Goal: Information Seeking & Learning: Learn about a topic

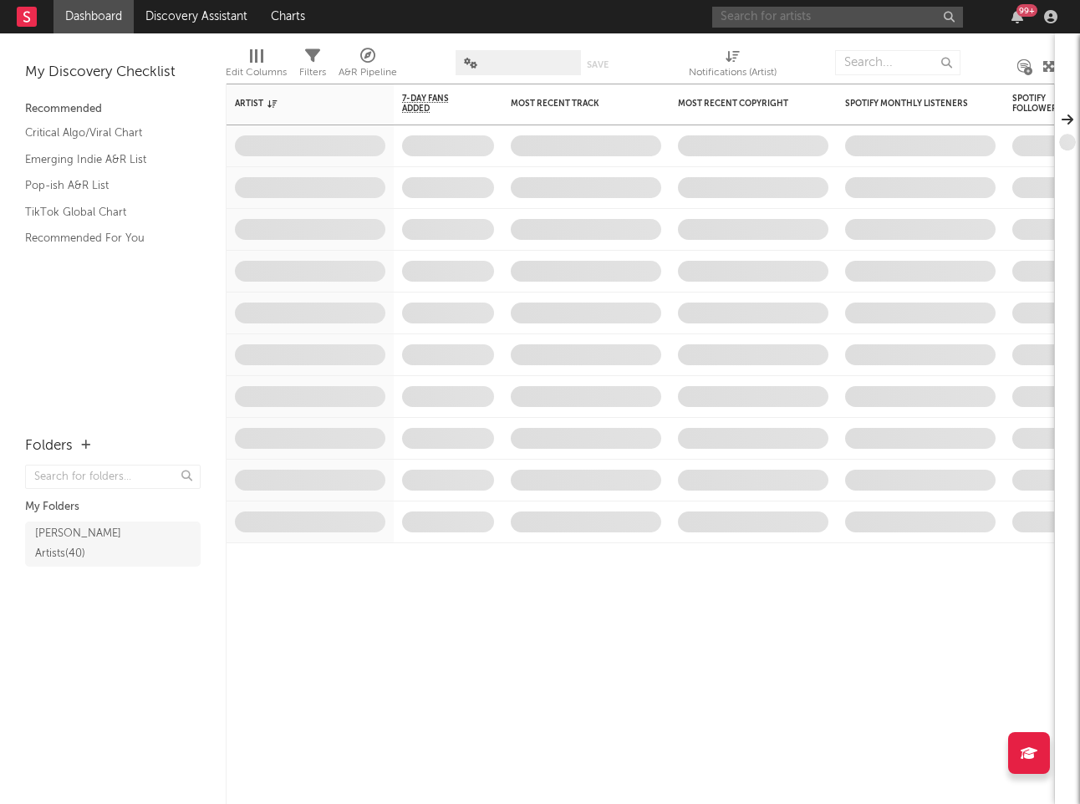
click at [775, 14] on input "text" at bounding box center [837, 17] width 251 height 21
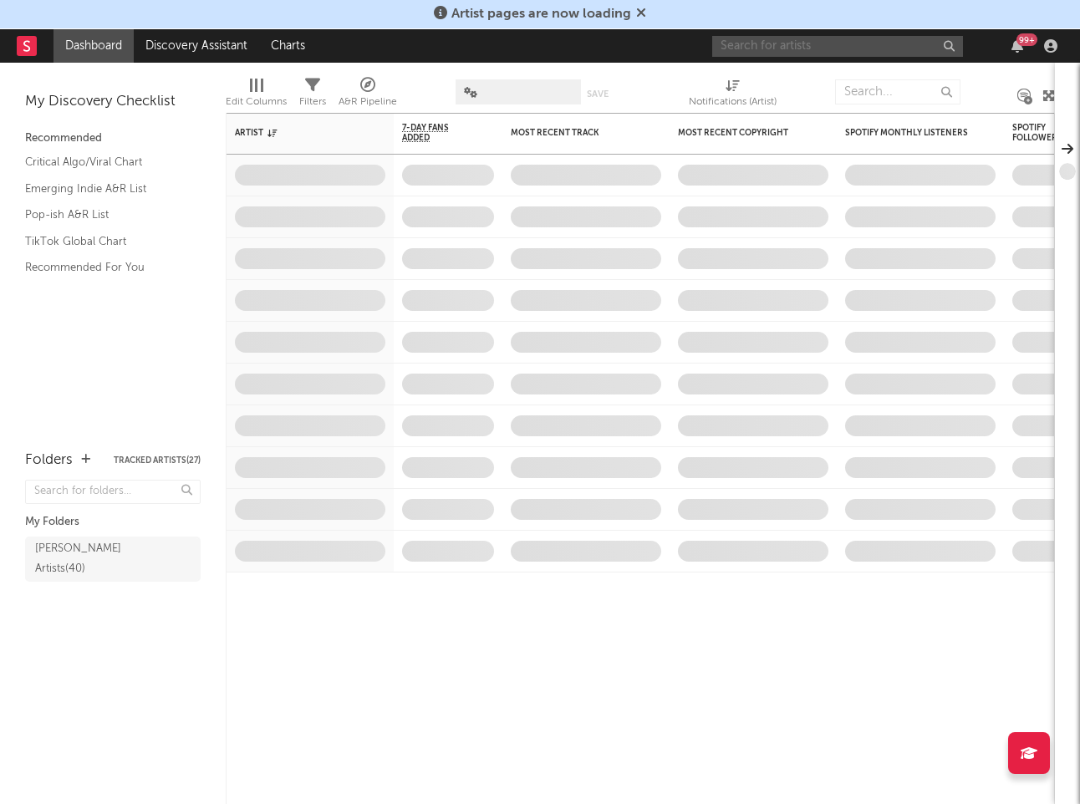
click at [759, 48] on input "text" at bounding box center [837, 46] width 251 height 21
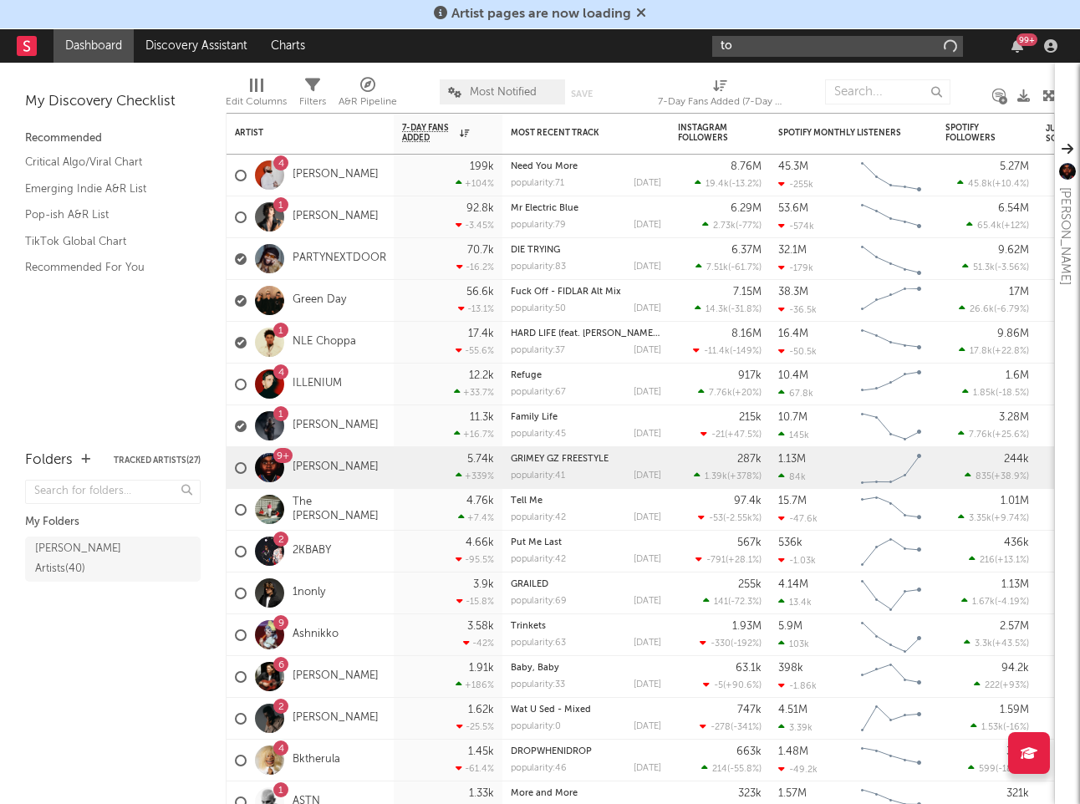
type input "t"
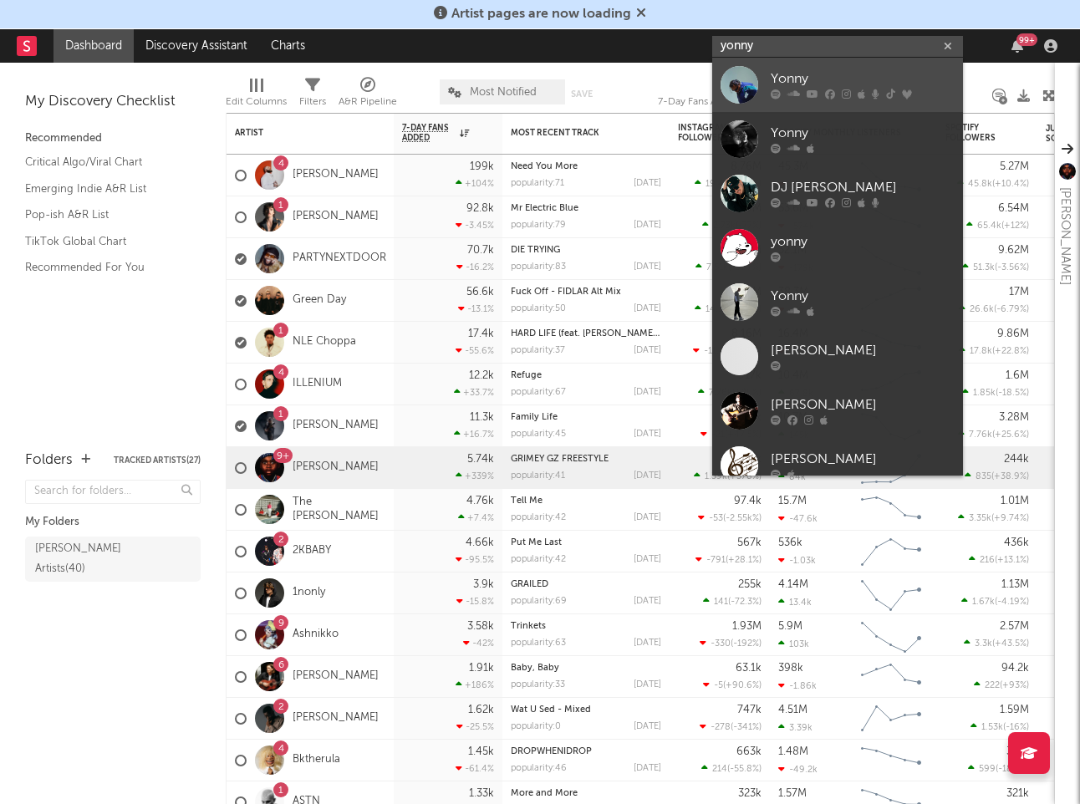
type input "yonny"
click at [793, 88] on div "Yonny" at bounding box center [862, 79] width 184 height 20
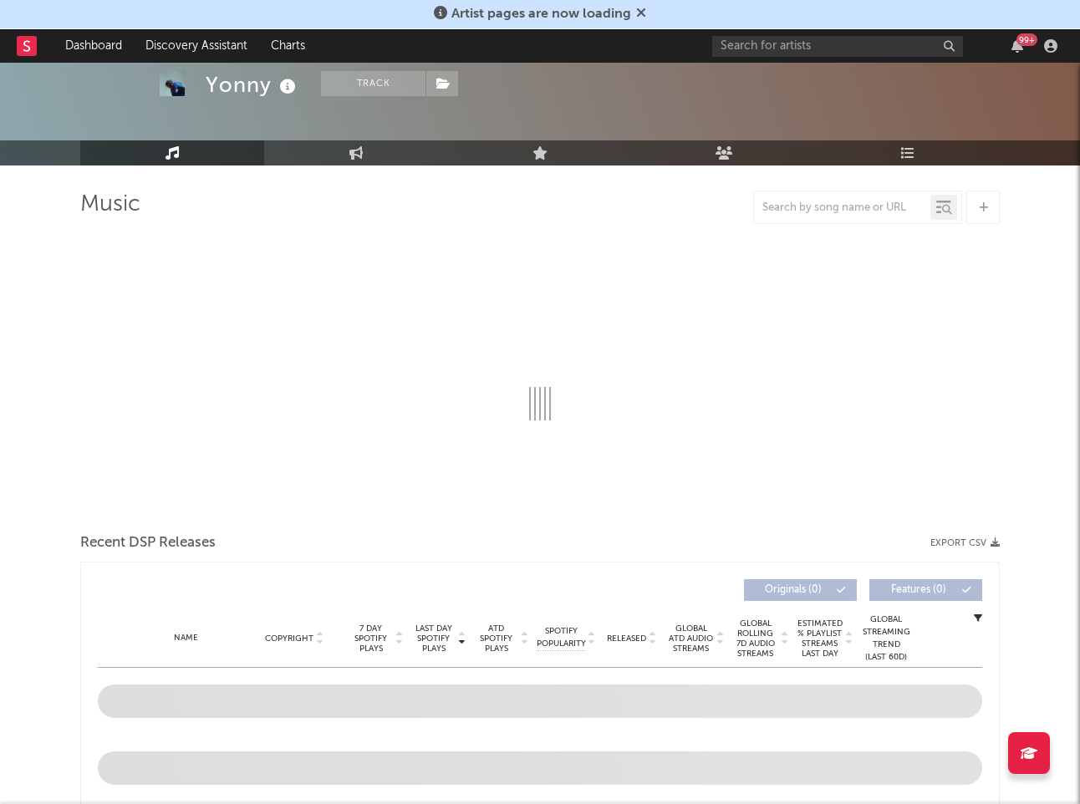
scroll to position [58, 0]
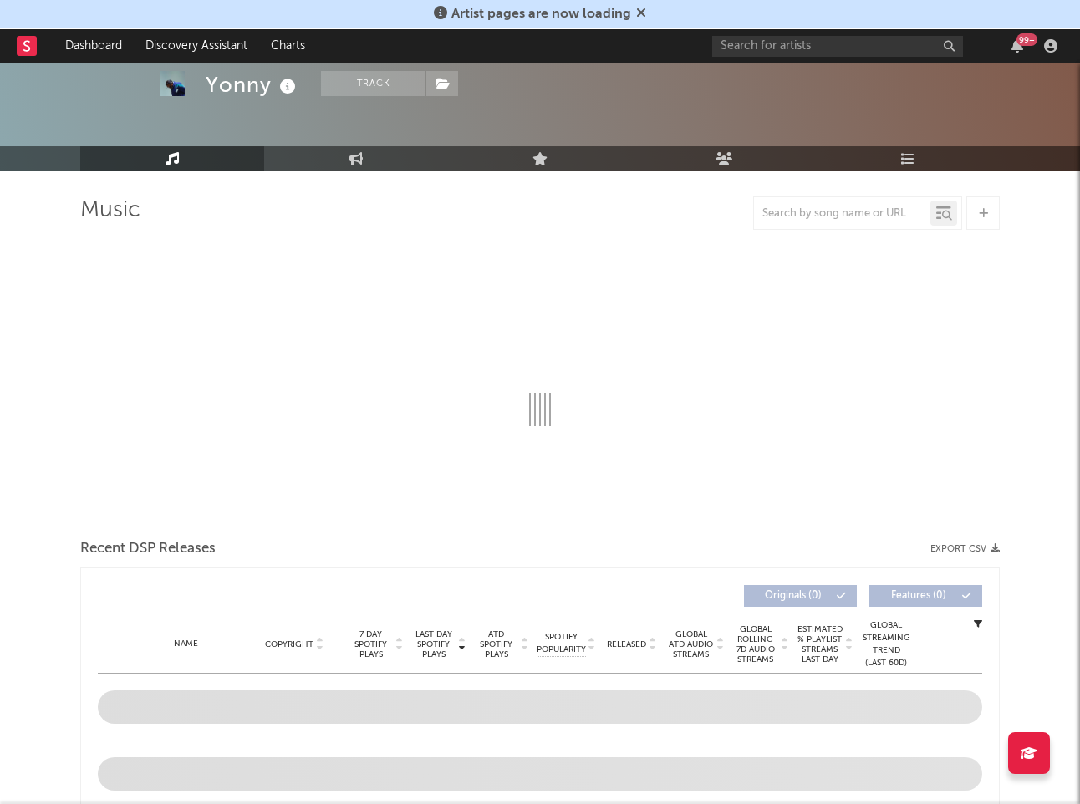
select select "6m"
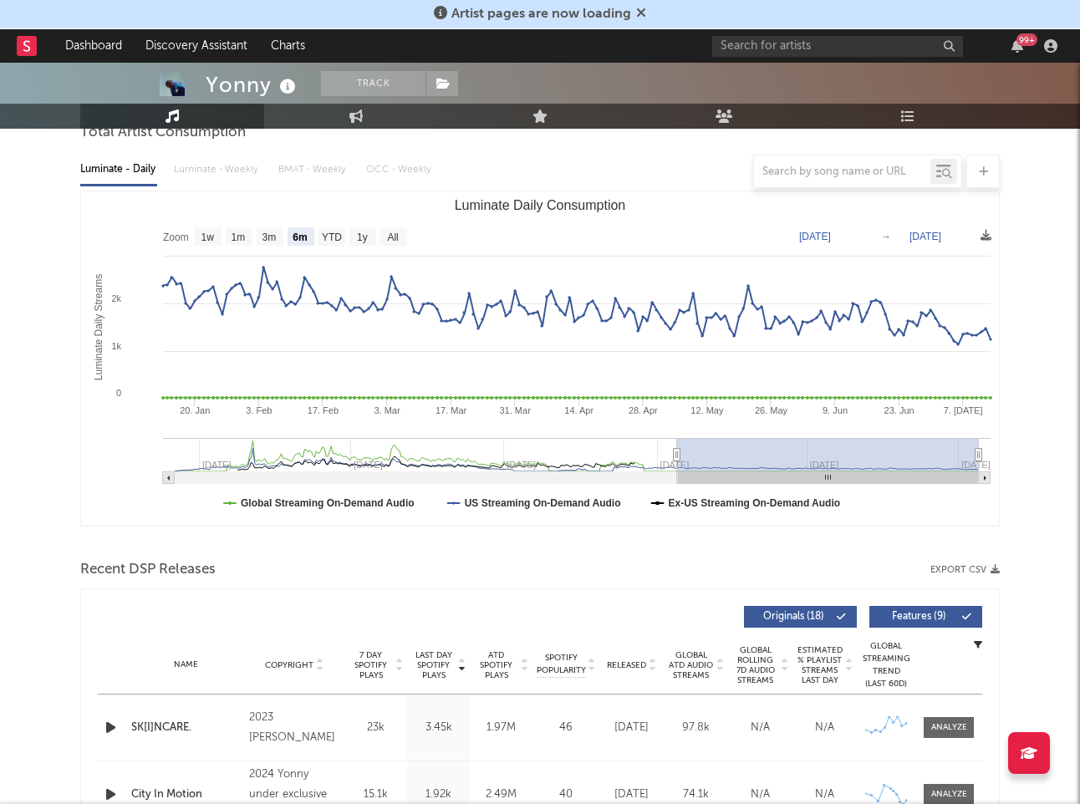
scroll to position [193, 0]
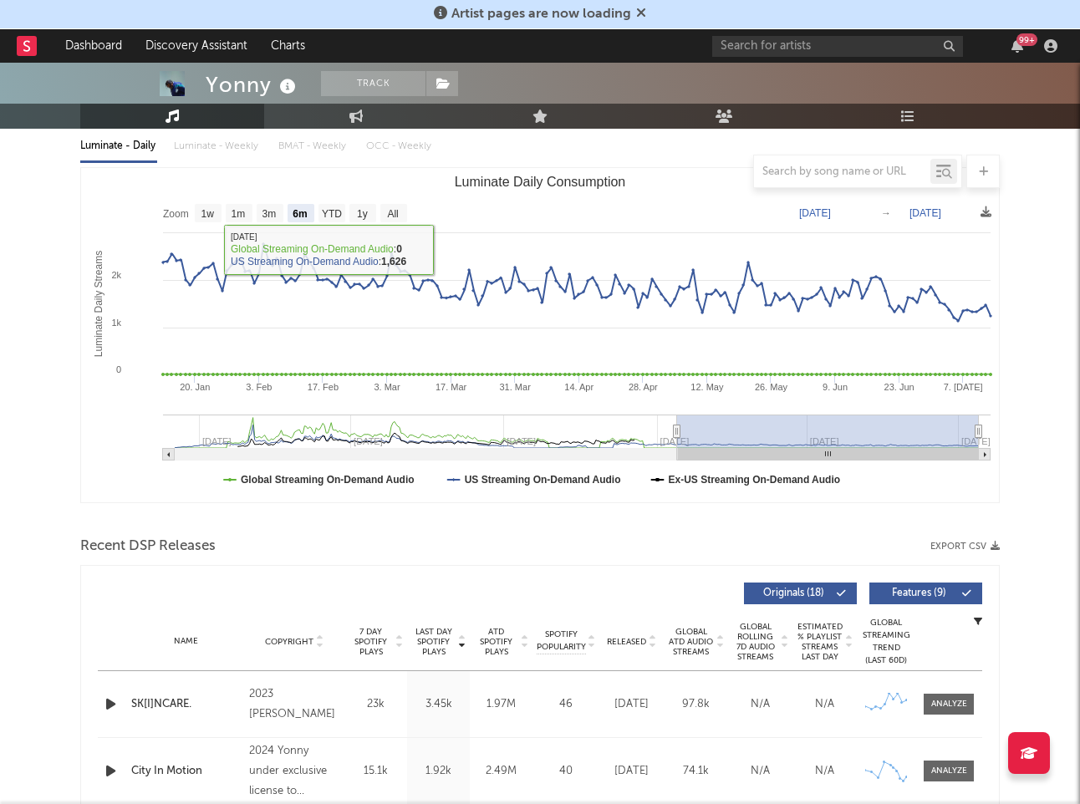
click at [184, 148] on div "Luminate - Daily Luminate - Weekly BMAT - Weekly OCC - Weekly" at bounding box center [539, 146] width 919 height 28
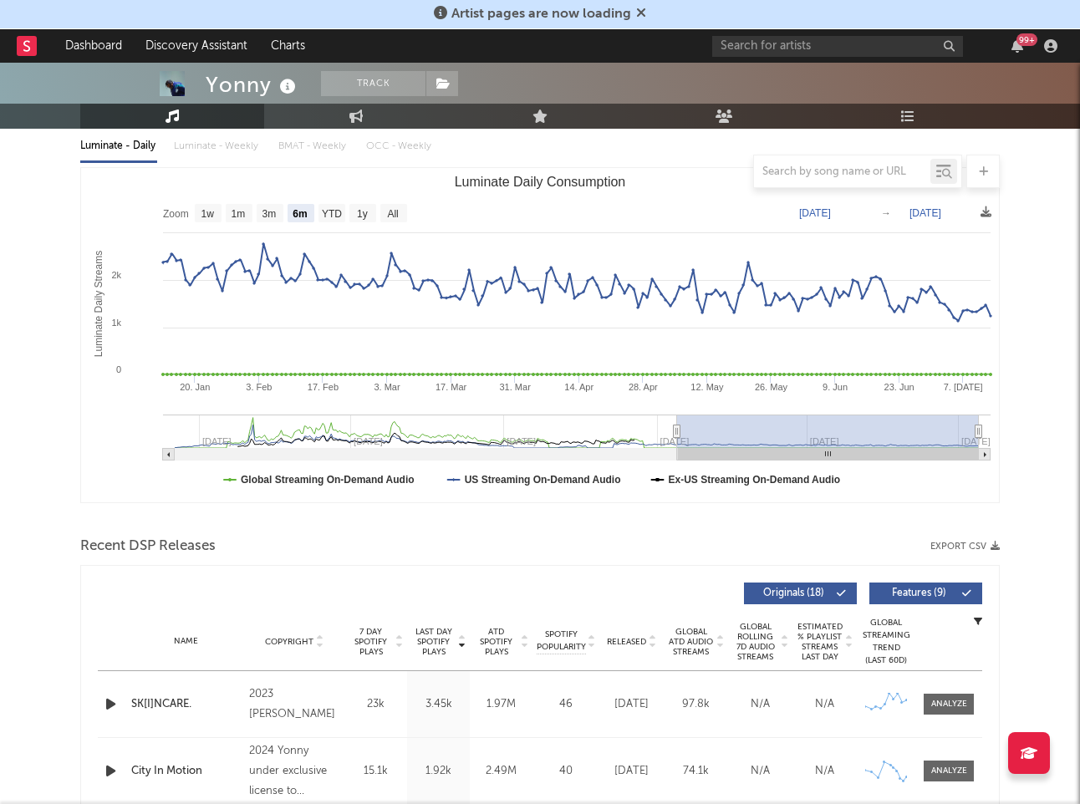
scroll to position [145, 0]
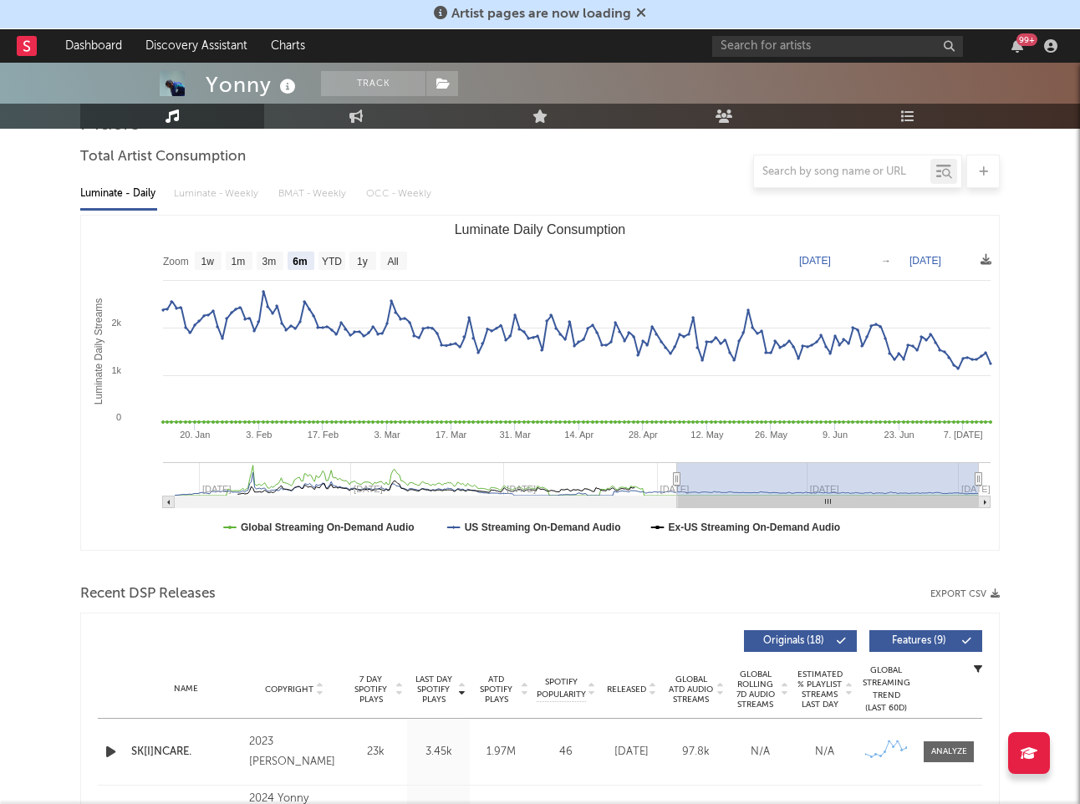
click at [323, 177] on div at bounding box center [539, 171] width 919 height 33
click at [307, 200] on div "Luminate - Daily Luminate - Weekly BMAT - Weekly OCC - Weekly" at bounding box center [539, 194] width 919 height 28
click at [213, 181] on div at bounding box center [539, 171] width 919 height 33
click at [229, 192] on div "Luminate - Daily Luminate - Weekly BMAT - Weekly OCC - Weekly" at bounding box center [539, 194] width 919 height 28
